Goal: Book appointment/travel/reservation

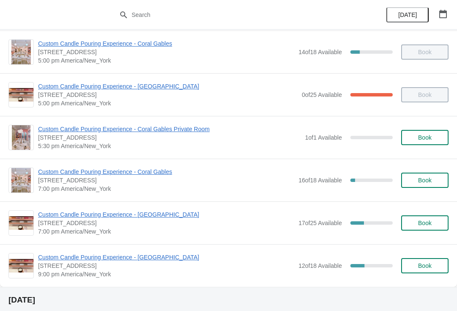
scroll to position [390, 0]
click at [157, 175] on span "Custom Candle Pouring Experience - Coral Gables" at bounding box center [166, 171] width 256 height 8
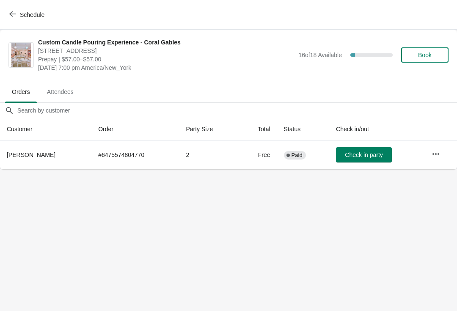
click at [21, 15] on span "Schedule" at bounding box center [32, 14] width 25 height 7
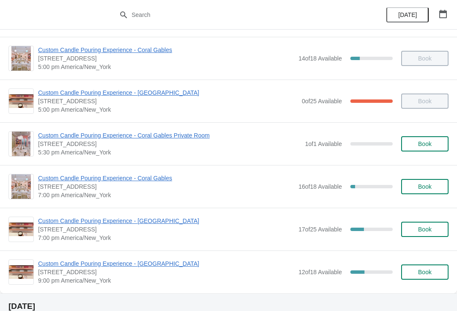
scroll to position [391, 0]
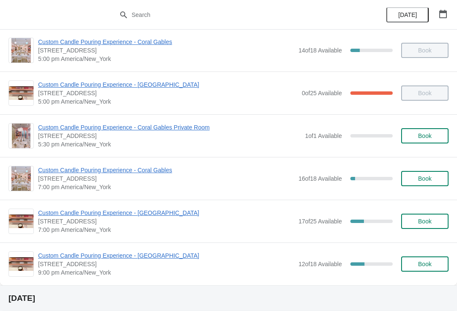
click at [93, 171] on span "Custom Candle Pouring Experience - Coral Gables" at bounding box center [166, 170] width 256 height 8
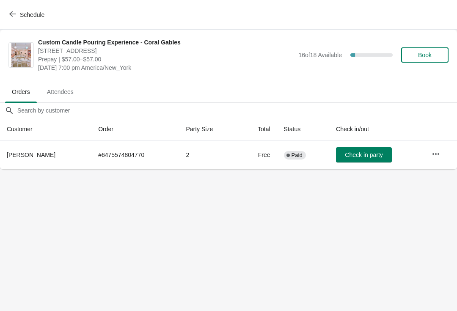
scroll to position [0, 0]
click at [37, 14] on span "Schedule" at bounding box center [32, 14] width 25 height 7
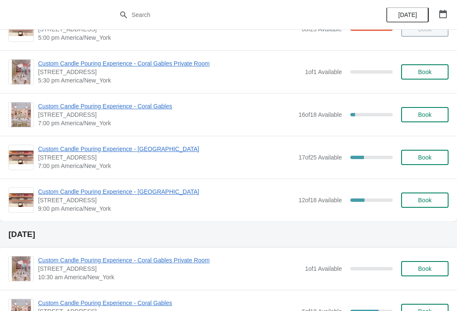
scroll to position [458, 0]
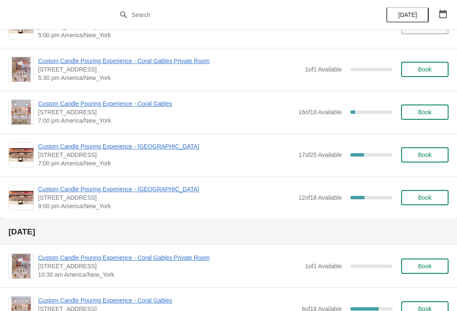
click at [94, 101] on span "Custom Candle Pouring Experience - Coral Gables" at bounding box center [166, 103] width 256 height 8
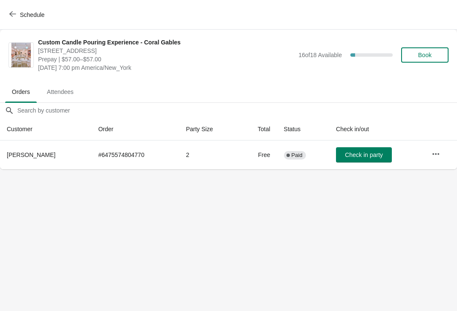
click at [414, 58] on span "Book" at bounding box center [425, 55] width 32 height 7
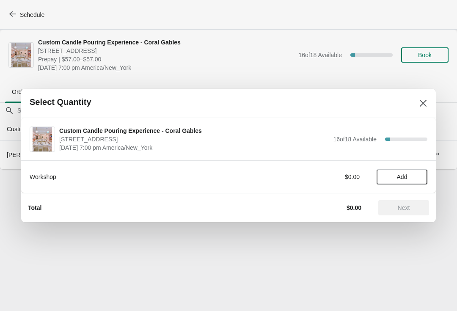
click at [397, 175] on span "Add" at bounding box center [402, 177] width 11 height 7
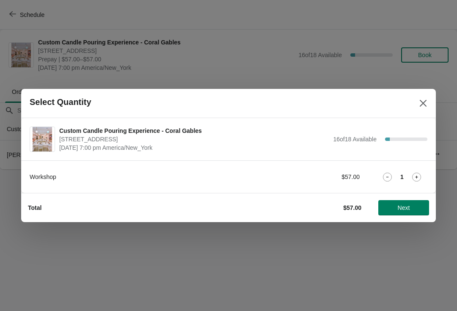
click at [398, 215] on button "Next" at bounding box center [404, 207] width 51 height 15
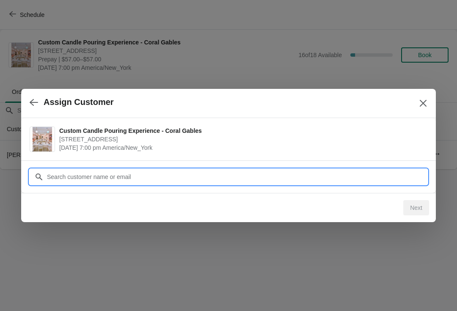
click at [154, 174] on input "Customer" at bounding box center [237, 176] width 381 height 15
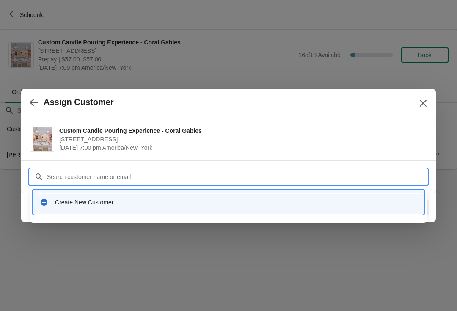
click at [203, 201] on div "Create New Customer" at bounding box center [236, 202] width 362 height 8
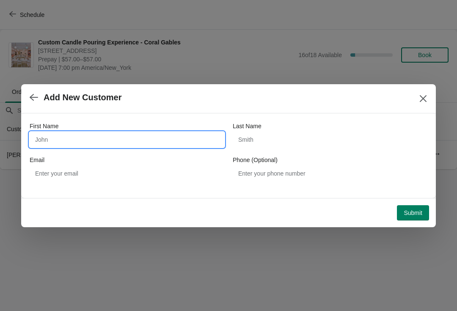
click at [130, 135] on input "First Name" at bounding box center [127, 139] width 195 height 15
type input "Ben"
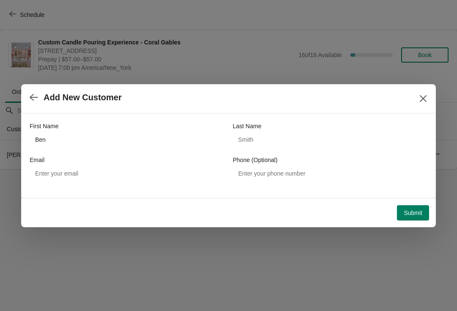
click at [410, 219] on button "Submit" at bounding box center [413, 212] width 32 height 15
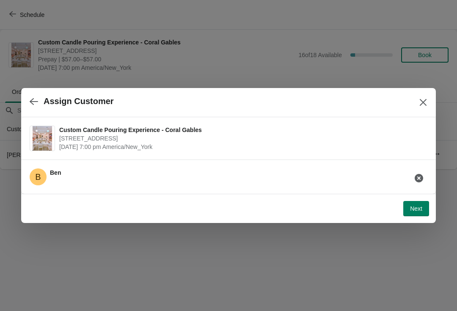
click at [420, 177] on icon "button" at bounding box center [419, 178] width 8 height 8
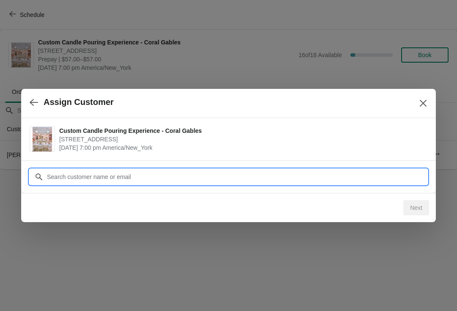
click at [79, 169] on div "Assign Customer Custom Candle Pouring Experience - Coral Gables [STREET_ADDRESS…" at bounding box center [228, 169] width 457 height 0
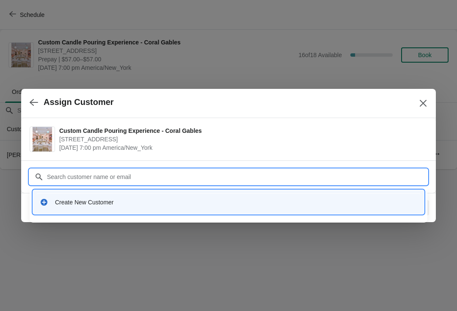
click at [70, 201] on div "Create New Customer" at bounding box center [236, 202] width 362 height 8
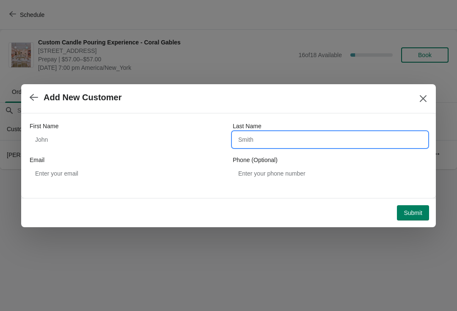
click at [261, 141] on input "Last Name" at bounding box center [330, 139] width 195 height 15
click at [269, 163] on label "Phone (Optional)" at bounding box center [255, 160] width 45 height 8
click at [269, 166] on input "Phone (Optional)" at bounding box center [330, 173] width 195 height 15
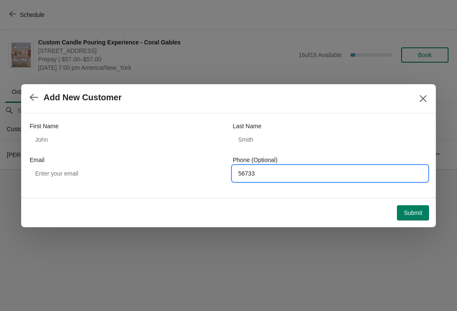
click at [317, 204] on div "Submit" at bounding box center [227, 211] width 405 height 19
click at [287, 166] on input "56733" at bounding box center [330, 173] width 195 height 15
type input "Yi56733"
click at [413, 215] on span "Submit" at bounding box center [413, 213] width 19 height 7
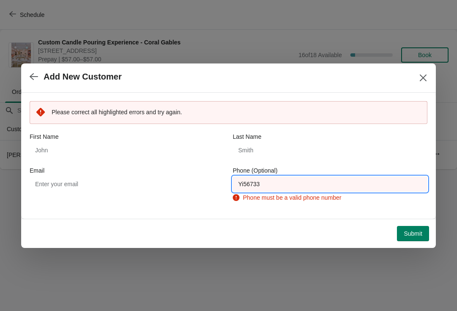
click at [347, 177] on input "Yi56733" at bounding box center [330, 184] width 195 height 15
click at [271, 187] on input "Yi56733" at bounding box center [330, 184] width 195 height 15
click at [262, 191] on input "Yi56733" at bounding box center [330, 184] width 195 height 15
click at [264, 184] on input "Yi56733" at bounding box center [330, 184] width 195 height 15
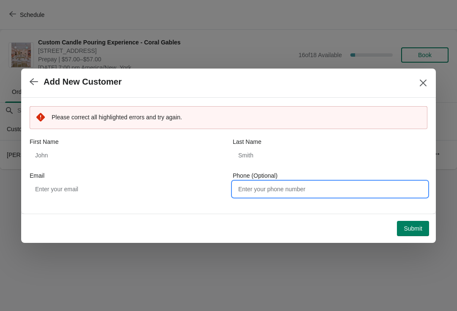
click at [408, 226] on span "Submit" at bounding box center [413, 228] width 19 height 7
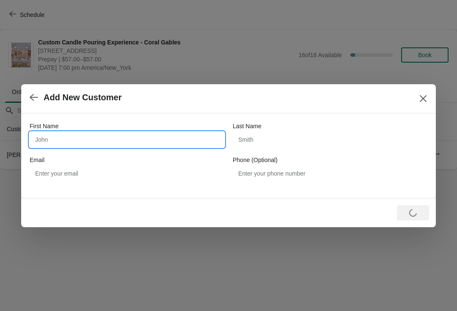
click at [122, 133] on input "First Name" at bounding box center [127, 139] width 195 height 15
type input "Ben"
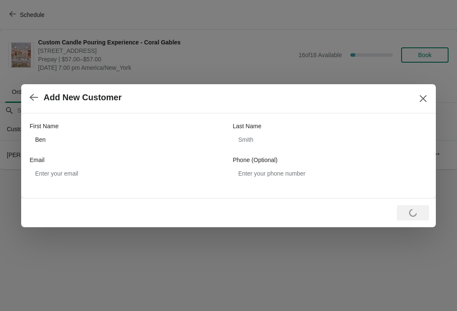
click at [428, 99] on button "Close" at bounding box center [423, 98] width 15 height 15
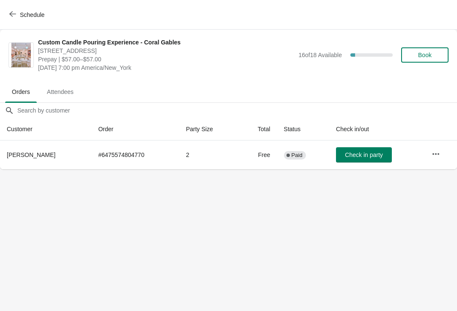
click at [425, 56] on span "Book" at bounding box center [425, 55] width 14 height 7
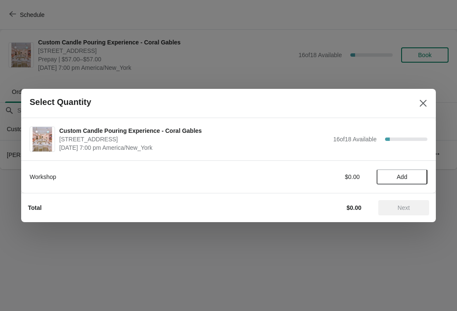
click at [402, 178] on span "Add" at bounding box center [402, 177] width 11 height 7
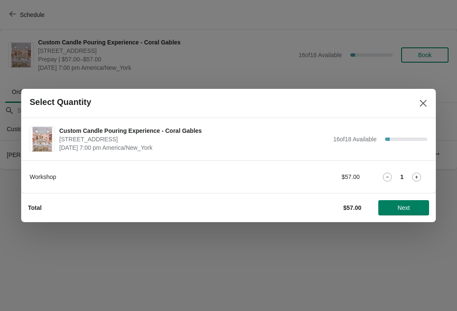
click at [400, 207] on span "Next" at bounding box center [404, 207] width 12 height 7
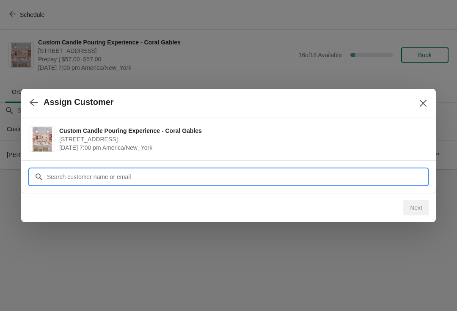
click at [77, 174] on input "Customer" at bounding box center [237, 176] width 381 height 15
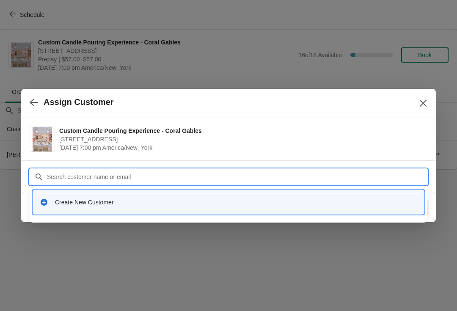
click at [68, 204] on div "Create New Customer" at bounding box center [236, 202] width 362 height 8
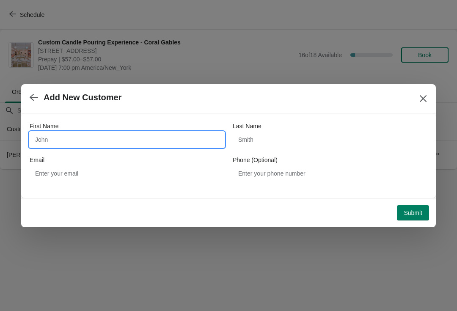
click at [84, 134] on input "First Name" at bounding box center [127, 139] width 195 height 15
type input "Ben"
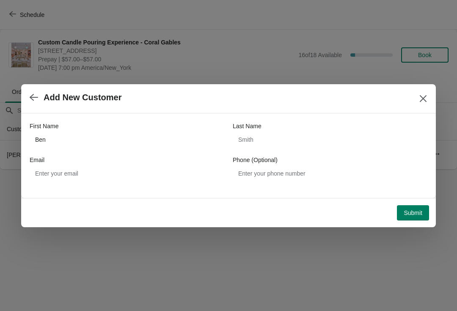
click at [408, 219] on button "Submit" at bounding box center [413, 212] width 32 height 15
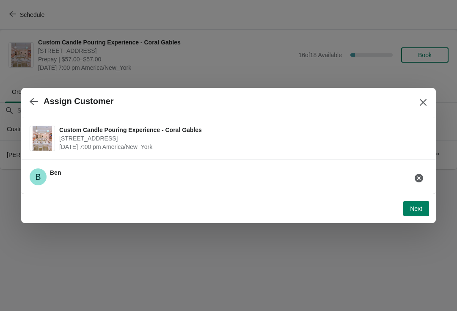
click at [428, 212] on button "Next" at bounding box center [416, 208] width 26 height 15
select select "Friend"
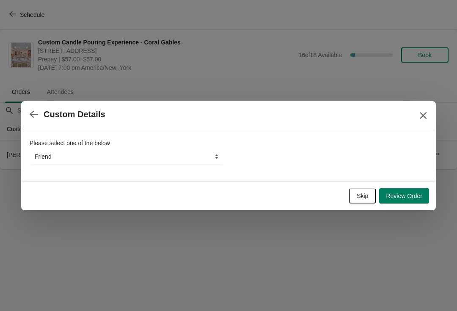
click at [363, 196] on span "Skip" at bounding box center [362, 196] width 11 height 7
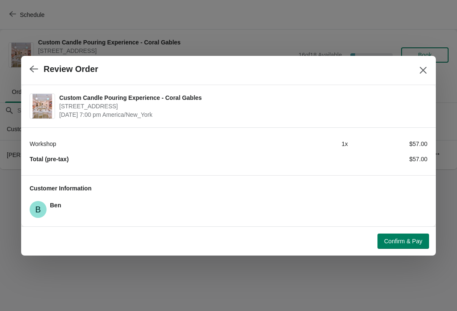
click at [412, 242] on span "Confirm & Pay" at bounding box center [403, 241] width 38 height 7
